Goal: Information Seeking & Learning: Find contact information

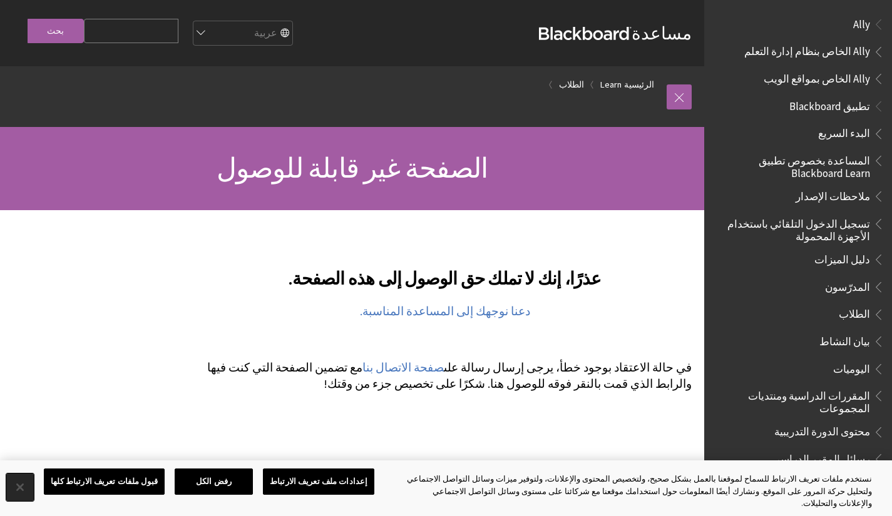
click at [21, 491] on button "إغلاق" at bounding box center [20, 488] width 28 height 28
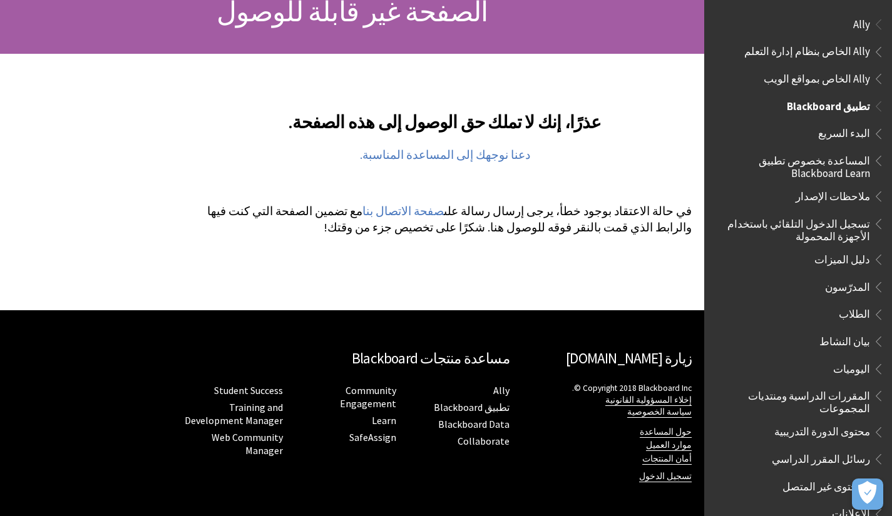
click at [827, 339] on span "بيان النشاط" at bounding box center [801, 341] width 166 height 21
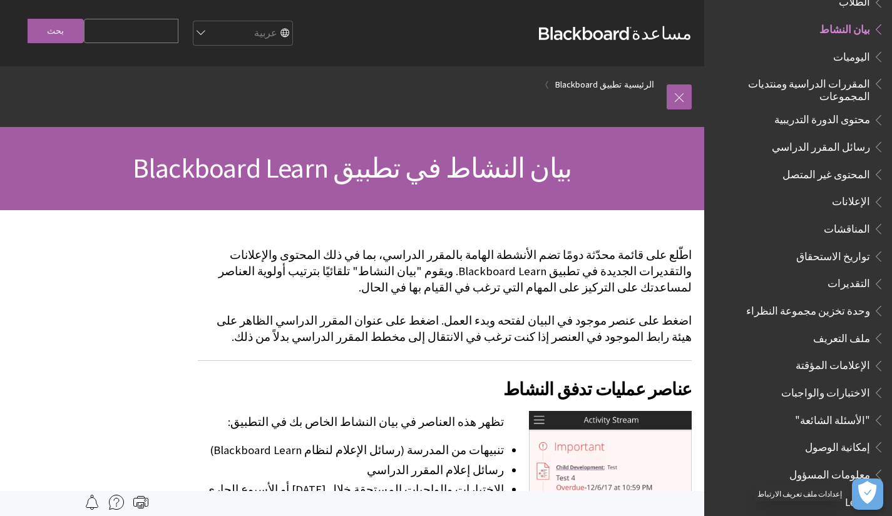
click at [865, 492] on icon "فتح التفضيلات" at bounding box center [867, 492] width 18 height 23
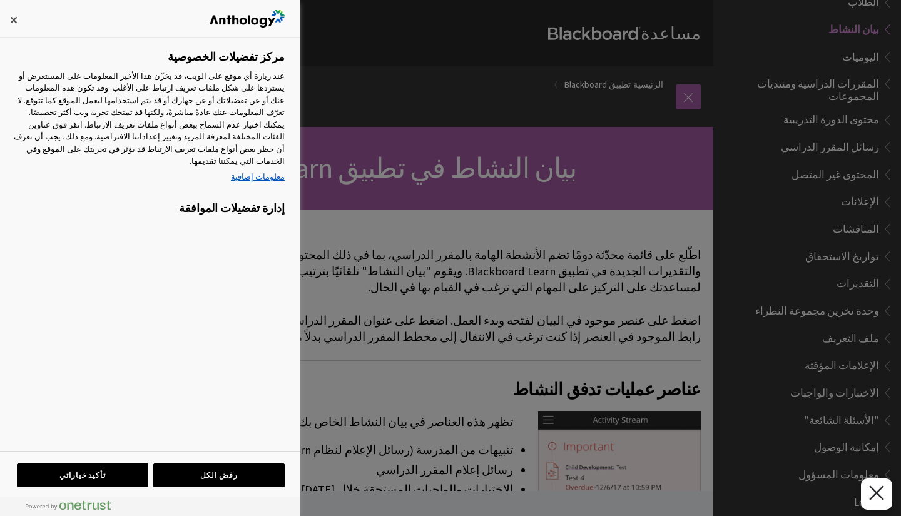
click at [361, 249] on div at bounding box center [450, 258] width 901 height 516
click at [0, 9] on button "إغلاق" at bounding box center [14, 20] width 28 height 28
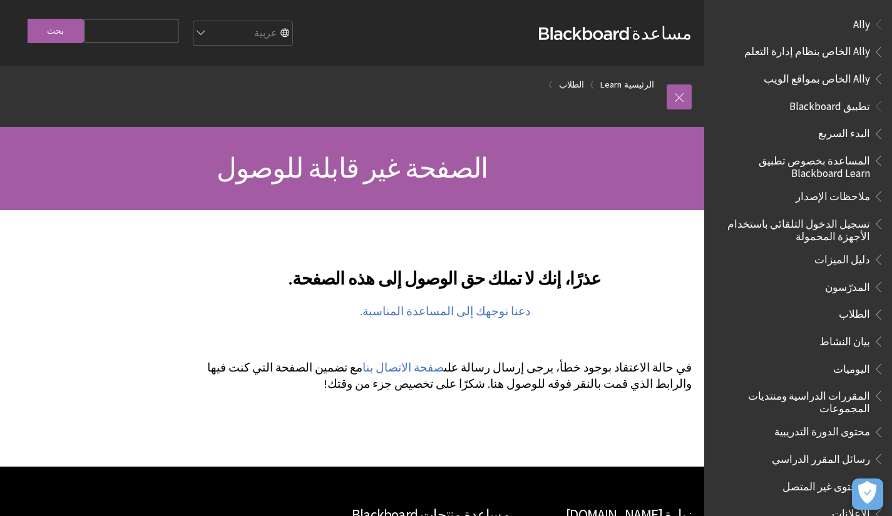
scroll to position [140, 0]
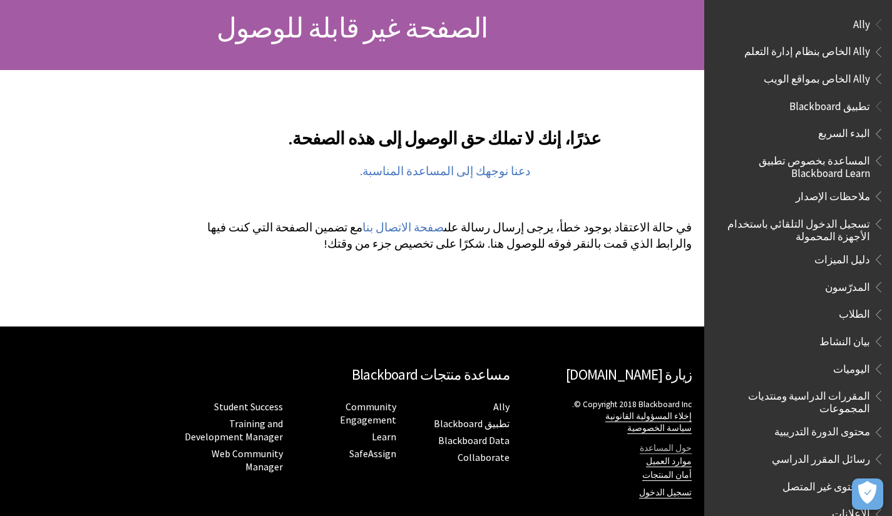
click at [680, 451] on link "حول المساعدة" at bounding box center [666, 448] width 52 height 11
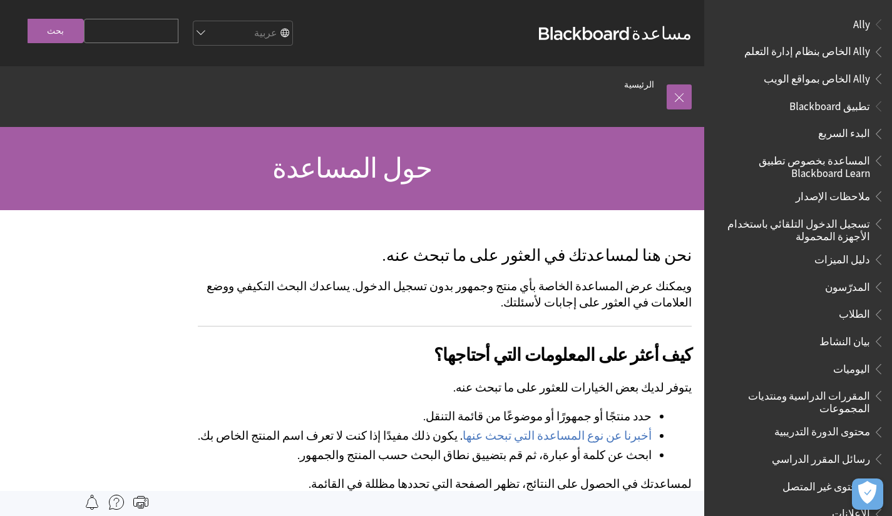
click at [113, 508] on img at bounding box center [116, 502] width 15 height 15
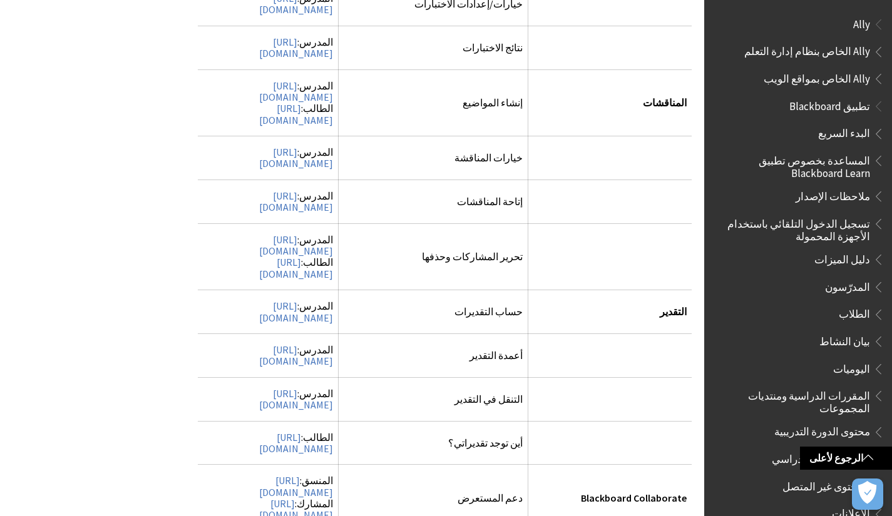
scroll to position [4399, 0]
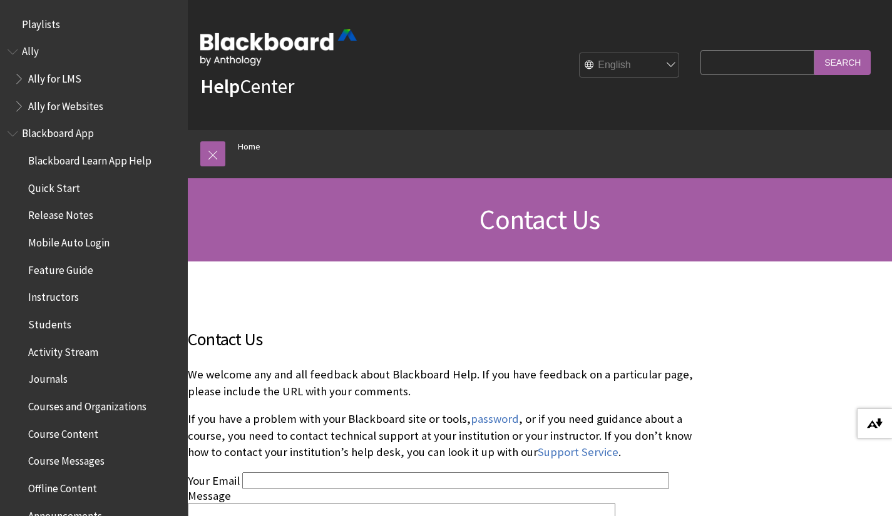
click at [881, 433] on button "Download alternative formats ..." at bounding box center [874, 424] width 35 height 30
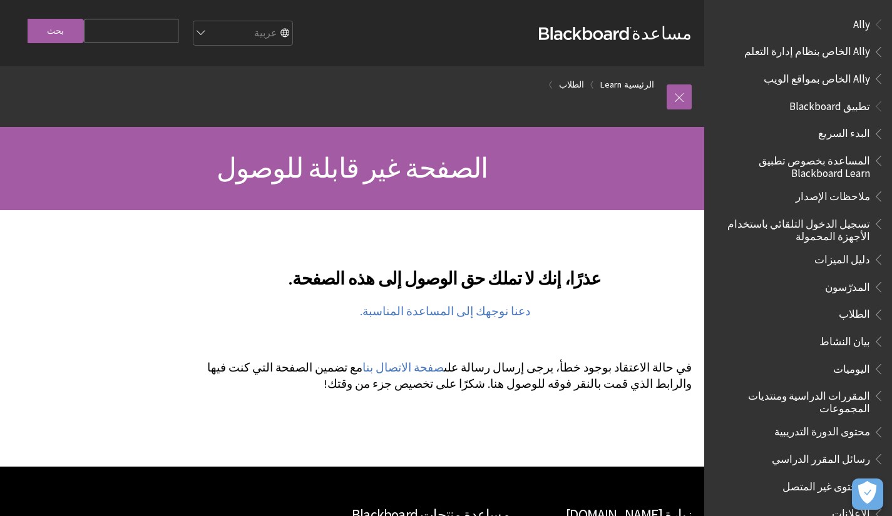
scroll to position [156, 0]
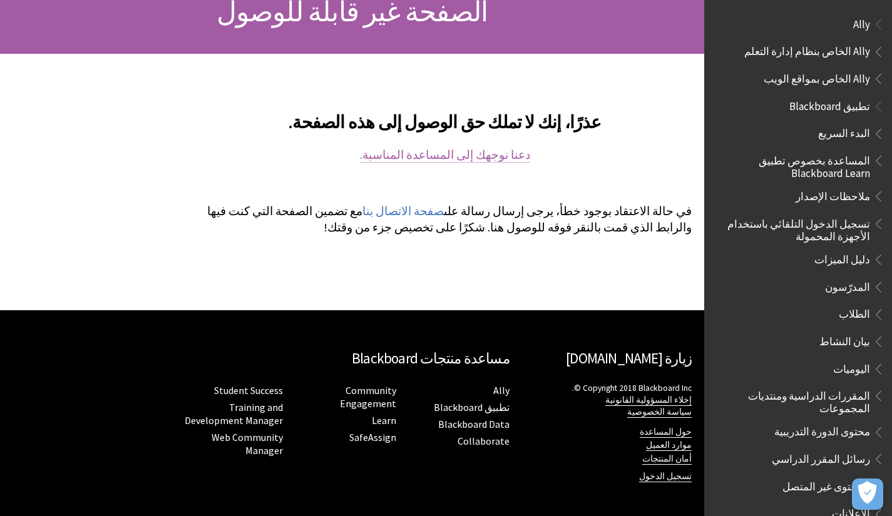
click at [452, 158] on link "دعنا نوجهك إلى المساعدة المناسبة." at bounding box center [445, 155] width 170 height 15
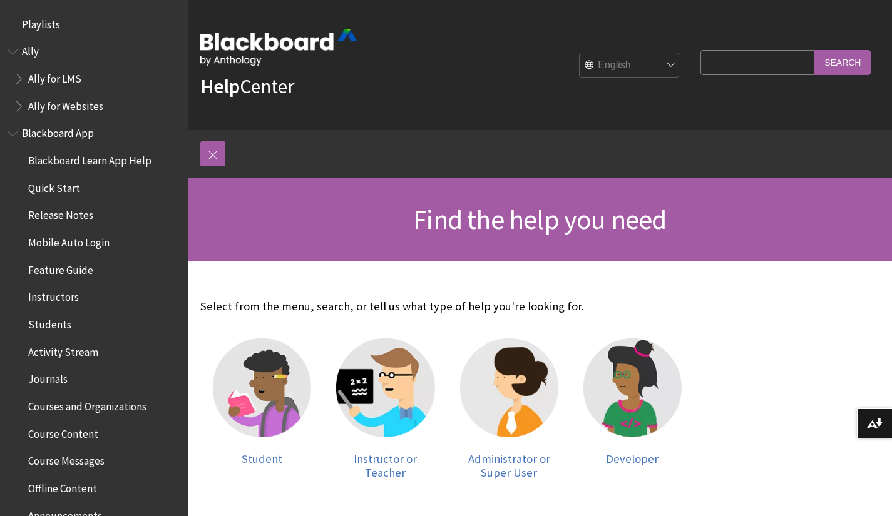
click at [643, 65] on select "English عربية Català Cymraeg Deutsch Español Suomi Français עברית Italiano 日本語 …" at bounding box center [630, 65] width 100 height 25
select select "/ar-sa"
click at [580, 53] on select "English عربية Català Cymraeg Deutsch Español Suomi Français עברית Italiano 日本語 …" at bounding box center [630, 65] width 100 height 25
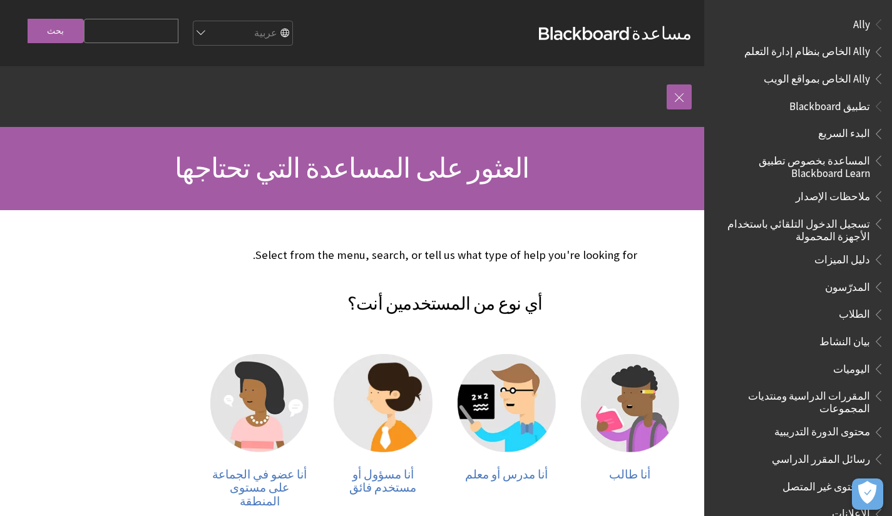
scroll to position [128, 0]
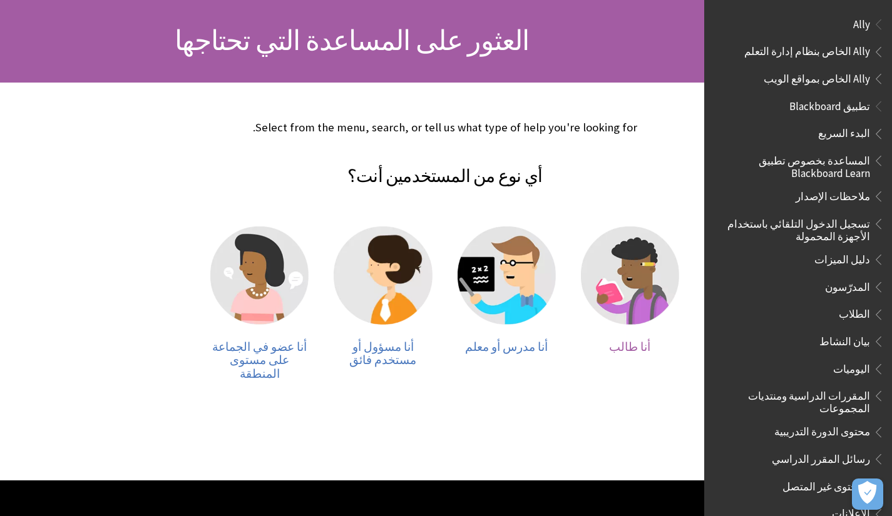
click at [638, 340] on span "أنا طالب" at bounding box center [629, 347] width 41 height 14
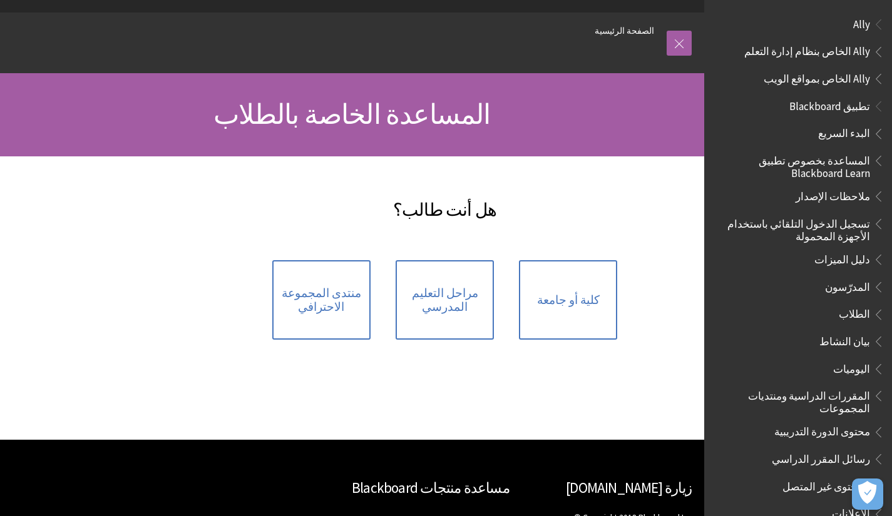
scroll to position [59, 0]
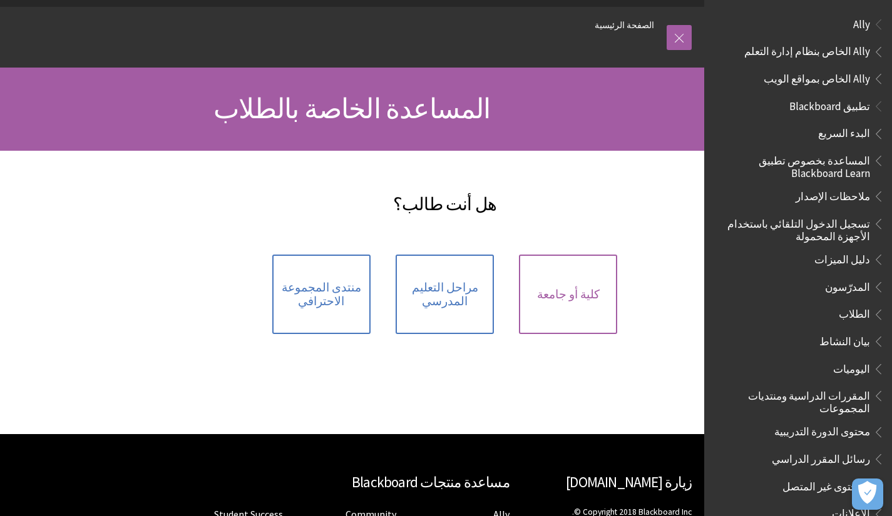
click at [558, 304] on link "كلية أو جامعة" at bounding box center [568, 294] width 98 height 79
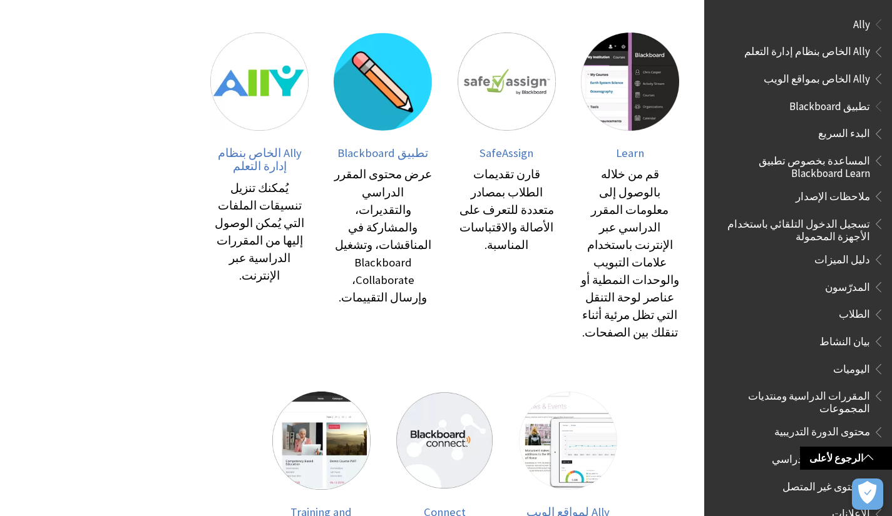
scroll to position [280, 0]
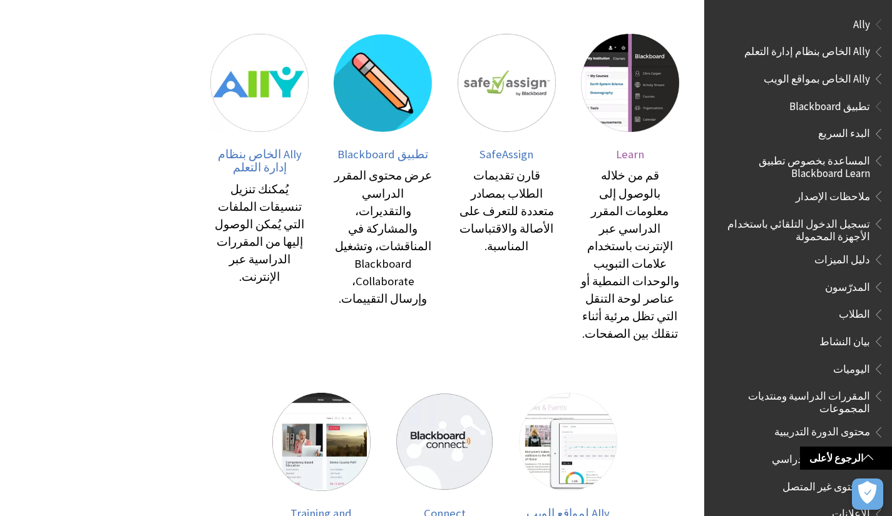
click at [628, 151] on span "Learn" at bounding box center [630, 154] width 28 height 14
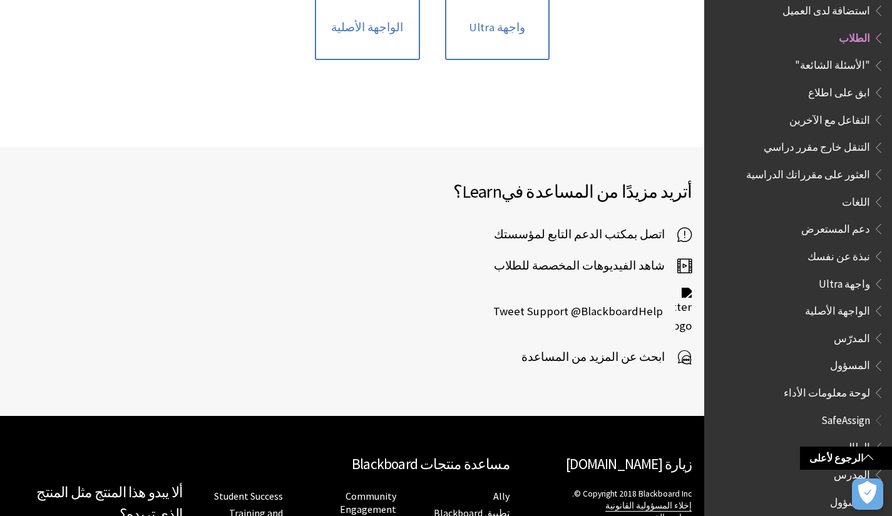
scroll to position [1490, 0]
click at [637, 347] on span "ابحث عن المزيد من المساعدة" at bounding box center [599, 356] width 156 height 19
click at [601, 225] on span "اتصل بمكتب الدعم التابع لمؤسستك" at bounding box center [585, 234] width 183 height 19
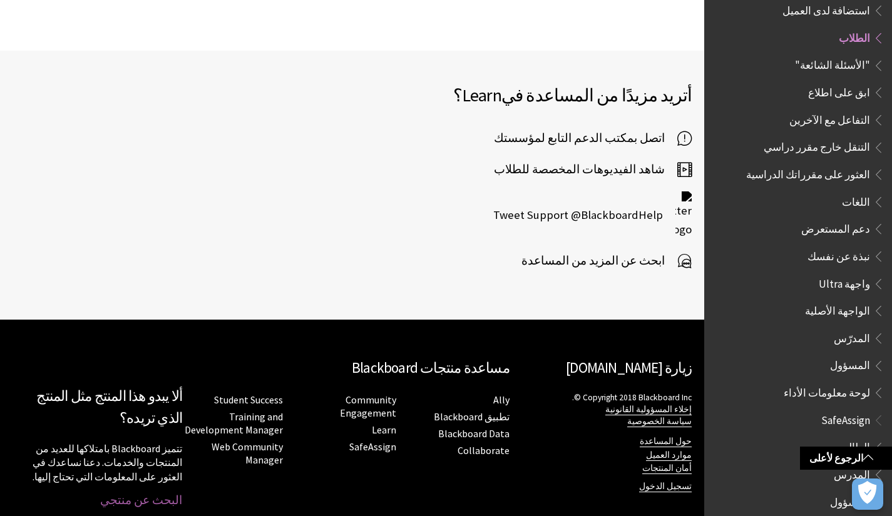
click at [155, 493] on link "البحث عن منتجي" at bounding box center [141, 500] width 82 height 14
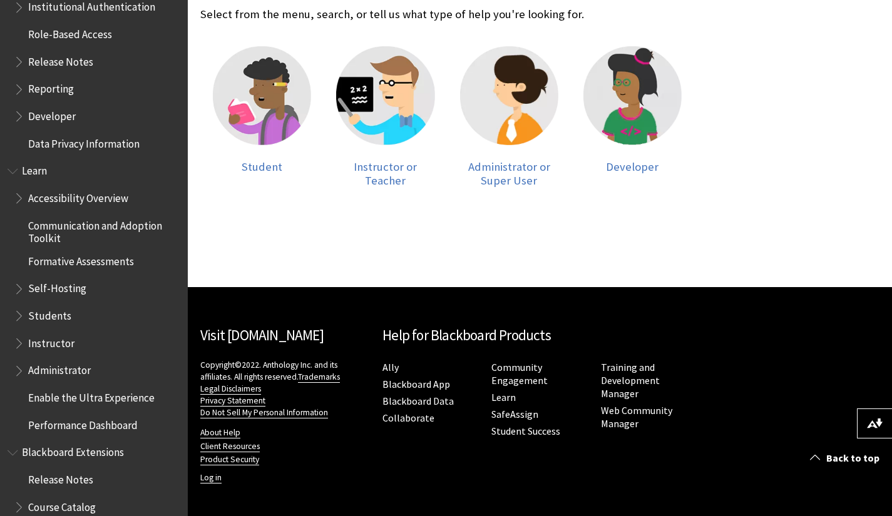
scroll to position [1224, 0]
